Goal: Information Seeking & Learning: Understand process/instructions

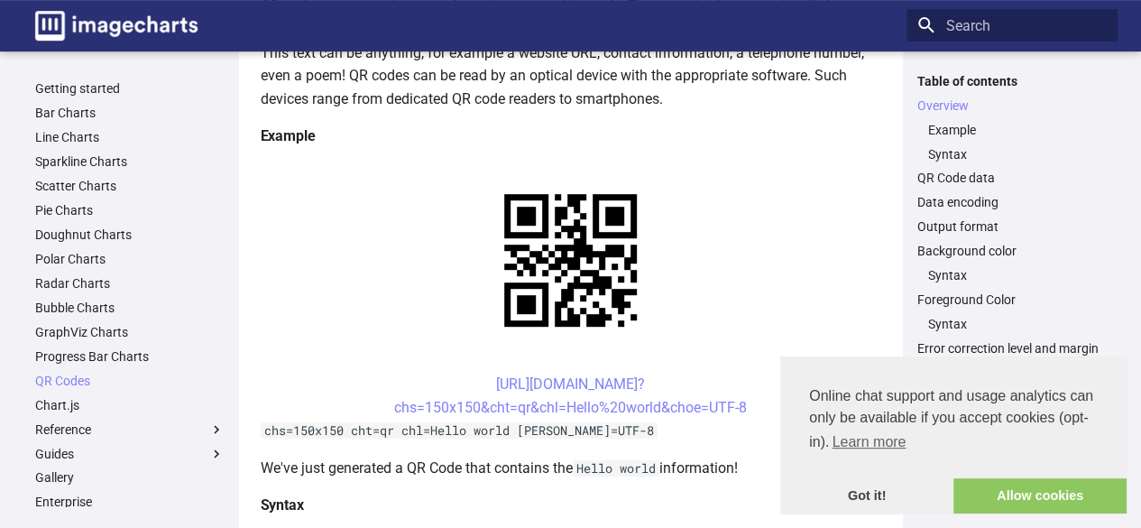
scroll to position [298, 0]
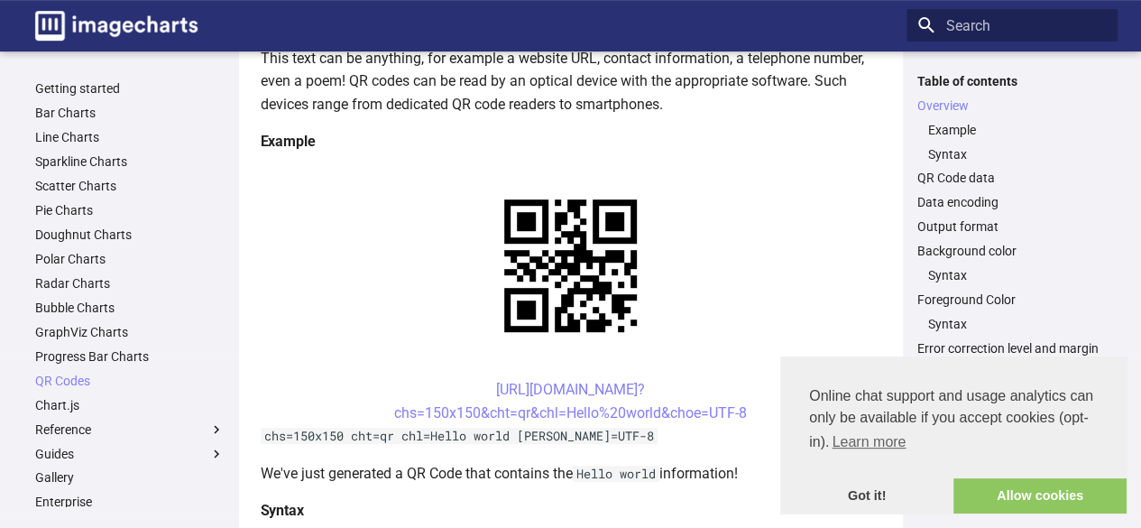
drag, startPoint x: 460, startPoint y: 385, endPoint x: 752, endPoint y: 412, distance: 293.6
click at [752, 412] on center "[URL][DOMAIN_NAME]? chs=150x150&cht=qr&chl=Hello%20world&choe=UTF-8" at bounding box center [571, 401] width 621 height 46
copy link "[URL][DOMAIN_NAME]? chs=150x150&cht=qr&chl=Hello%20world&choe=UTF-8"
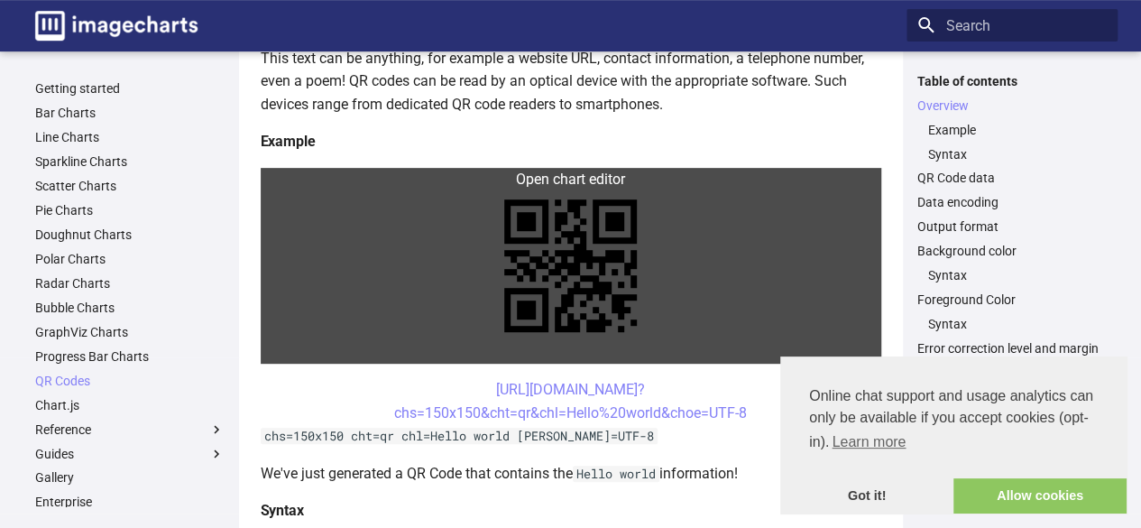
click at [718, 184] on link at bounding box center [571, 266] width 621 height 196
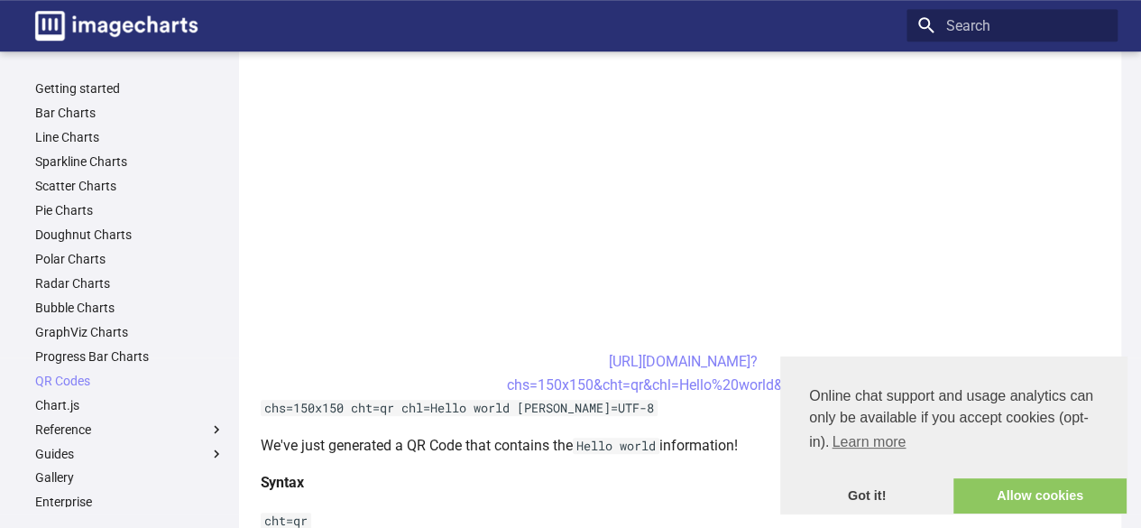
scroll to position [0, 0]
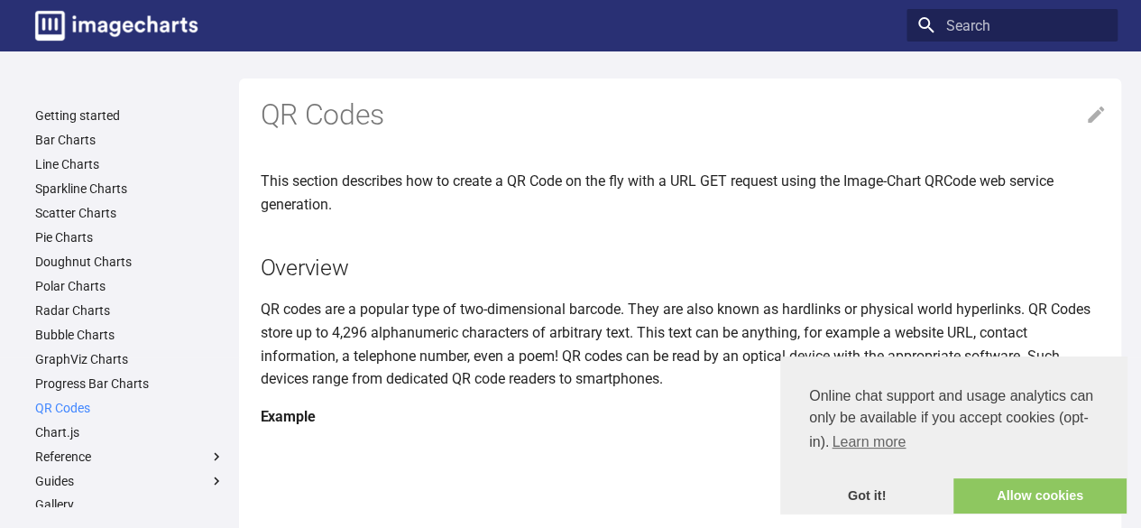
click at [82, 401] on link "QR Codes" at bounding box center [129, 408] width 189 height 16
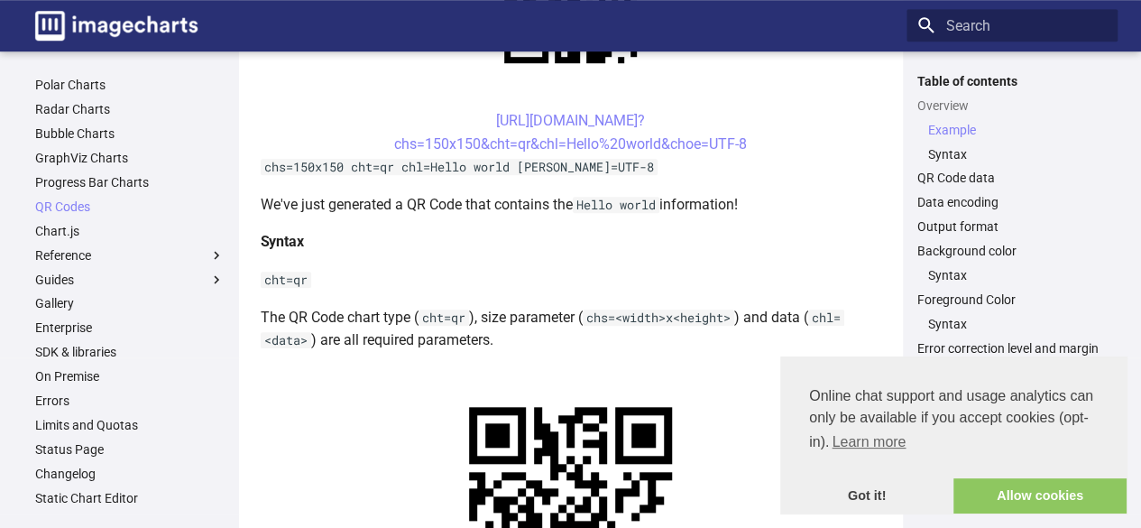
scroll to position [580, 0]
